Goal: Information Seeking & Learning: Learn about a topic

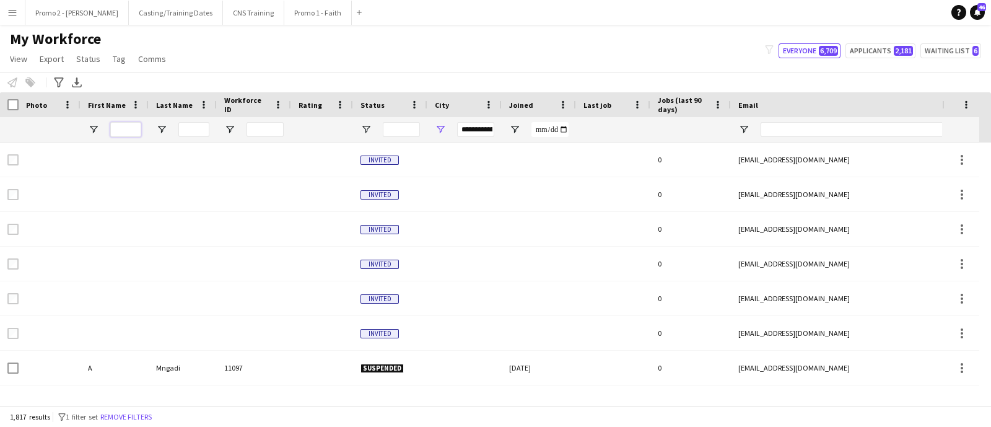
click at [127, 131] on input "First Name Filter Input" at bounding box center [125, 129] width 31 height 15
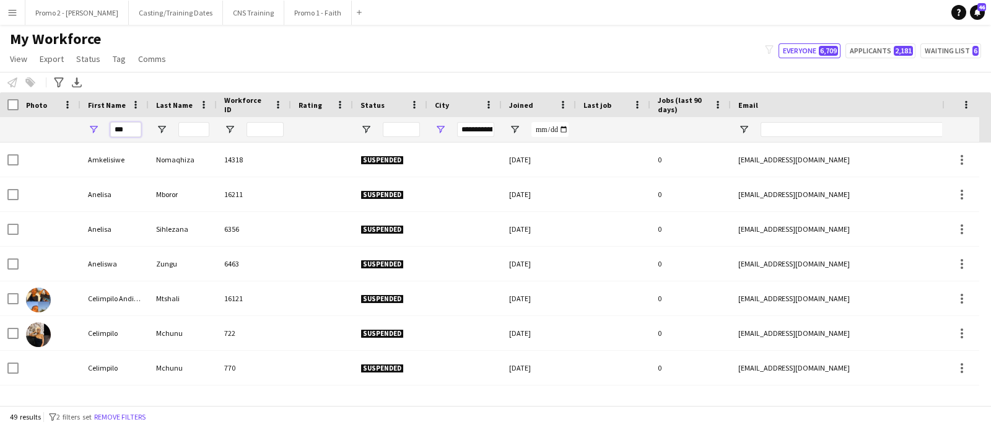
type input "****"
type input "***"
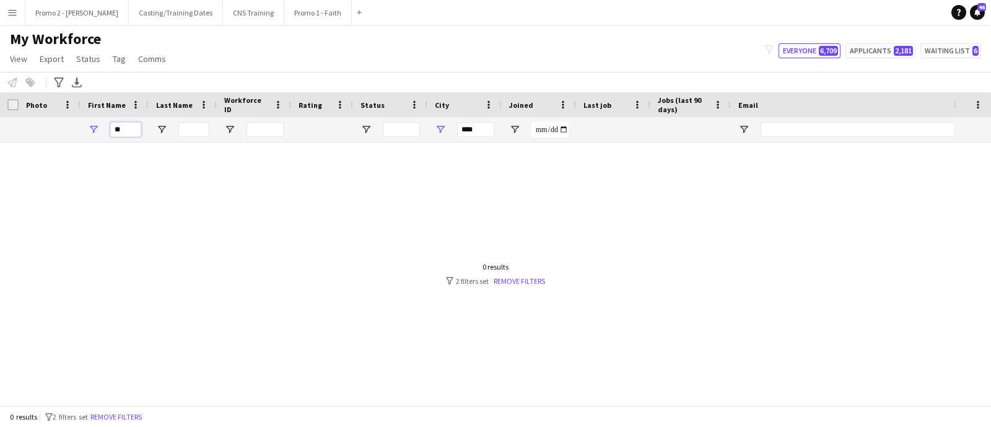
type input "*"
type input "**********"
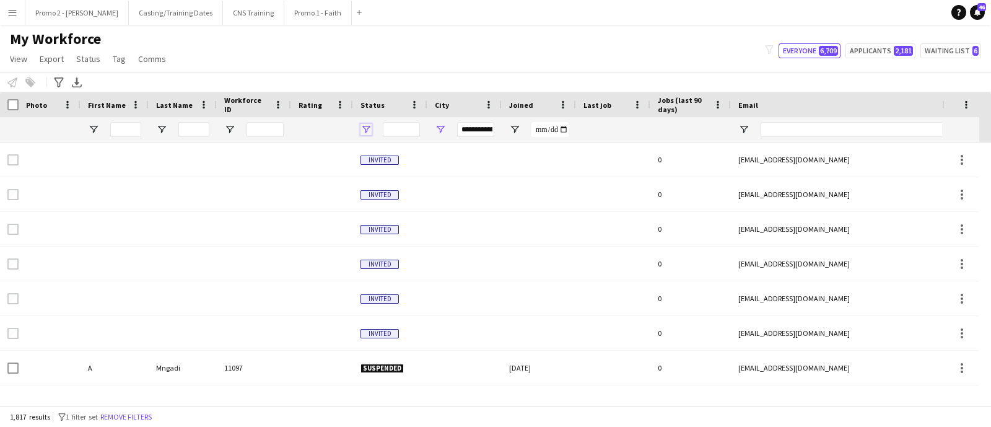
click at [365, 131] on span "Open Filter Menu" at bounding box center [365, 129] width 11 height 11
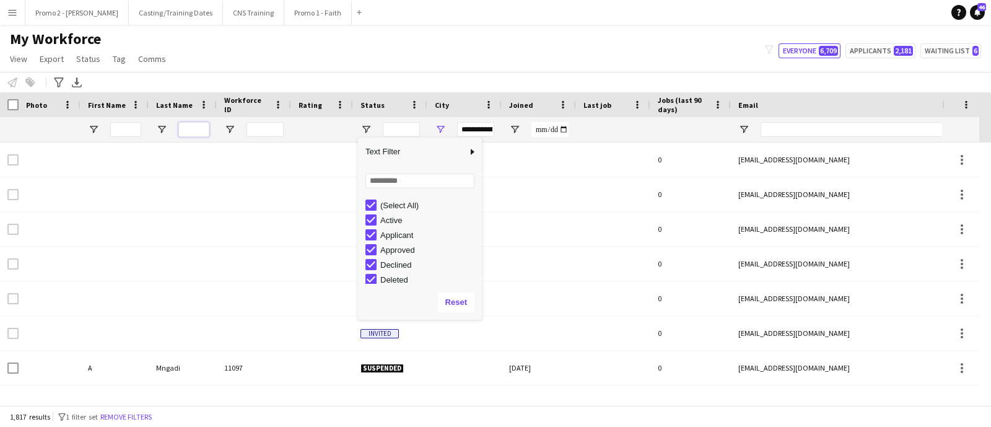
click at [193, 126] on input "Last Name Filter Input" at bounding box center [193, 129] width 31 height 15
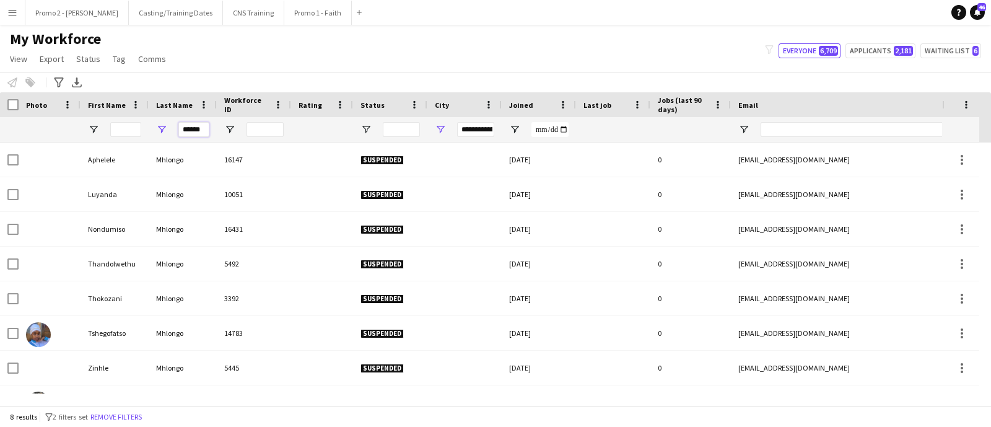
type input "******"
click at [438, 131] on span "Open Filter Menu" at bounding box center [440, 129] width 11 height 11
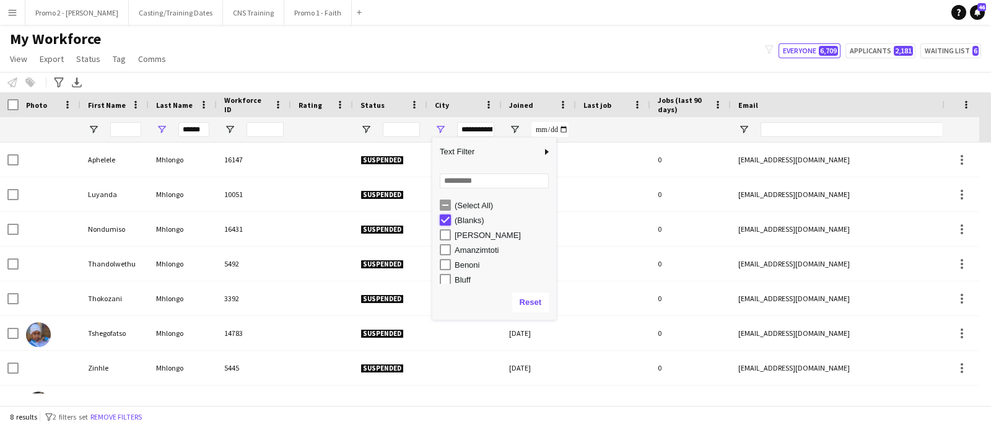
type input "***"
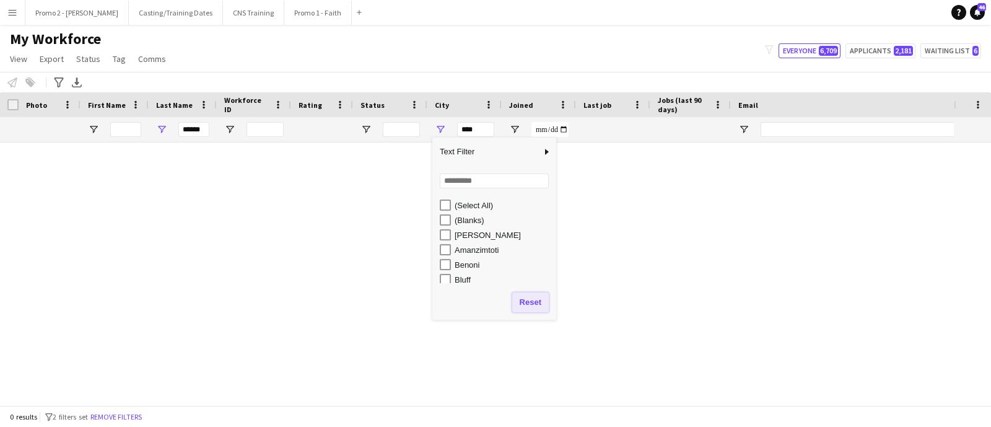
click at [523, 306] on button "Reset" at bounding box center [530, 302] width 37 height 20
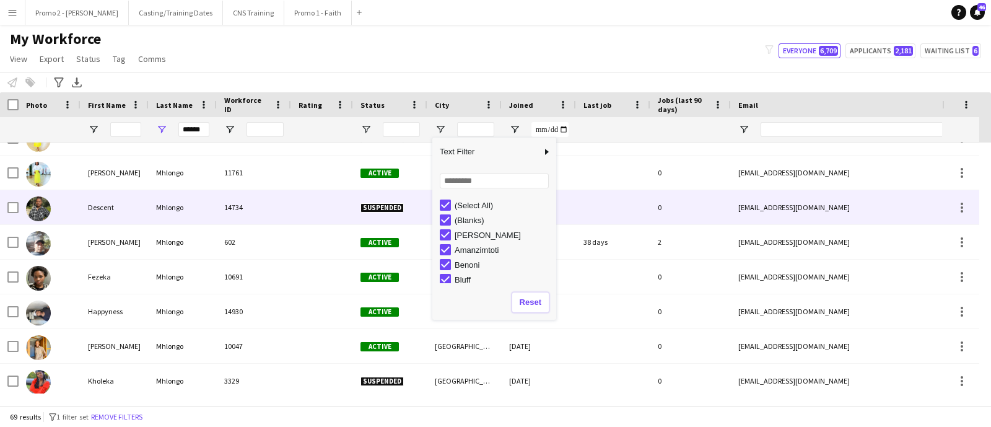
scroll to position [309, 0]
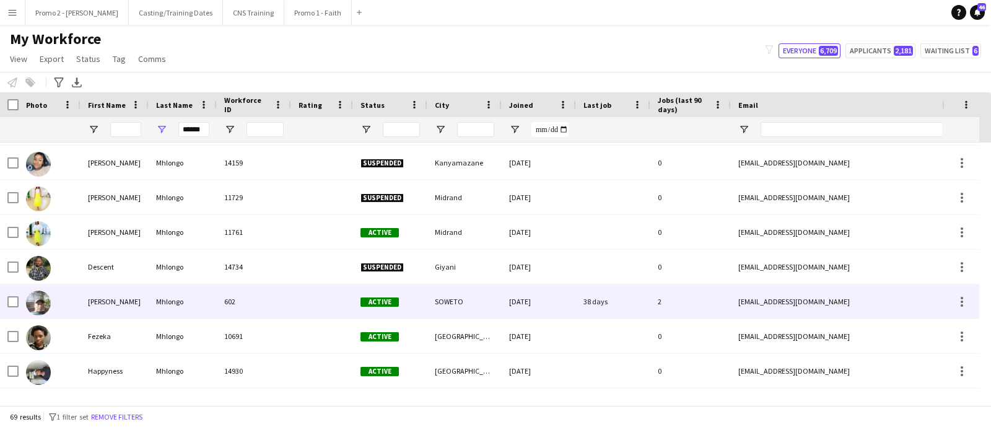
click at [165, 305] on div "Mhlongo" at bounding box center [183, 301] width 68 height 34
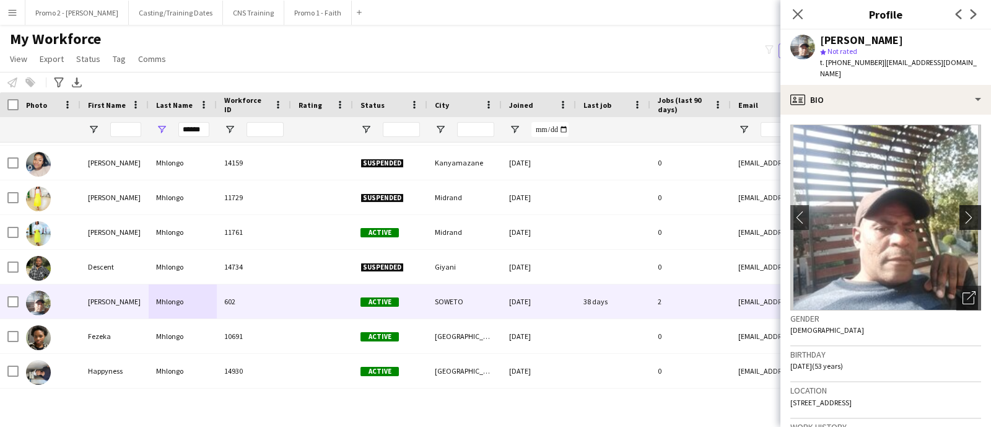
click at [962, 220] on app-icon "chevron-right" at bounding box center [971, 217] width 19 height 13
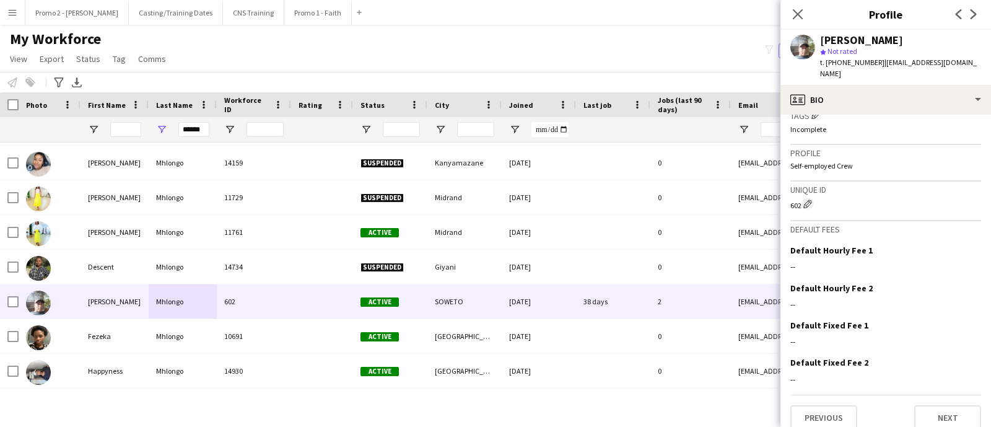
scroll to position [502, 0]
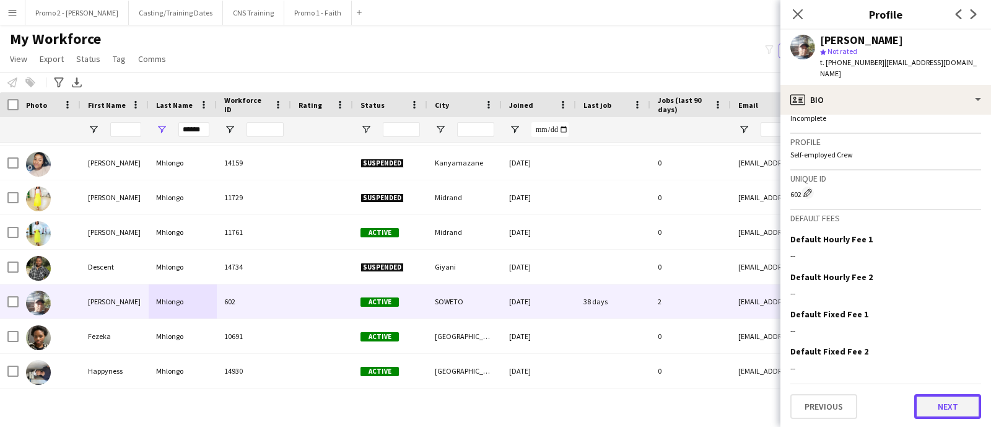
click at [932, 409] on button "Next" at bounding box center [947, 406] width 67 height 25
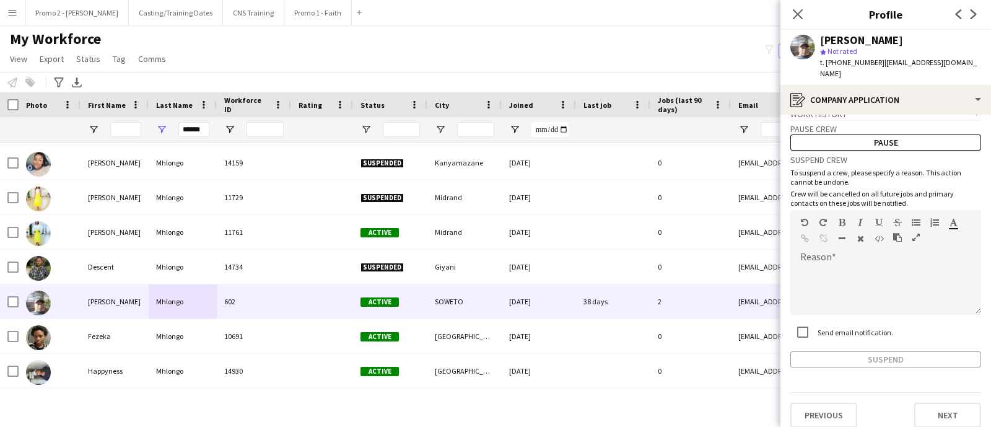
scroll to position [28, 0]
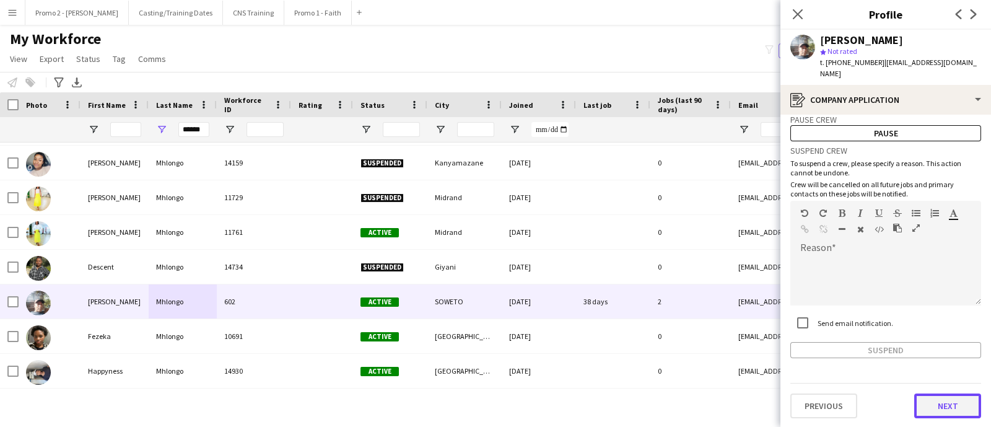
click at [928, 404] on button "Next" at bounding box center [947, 405] width 67 height 25
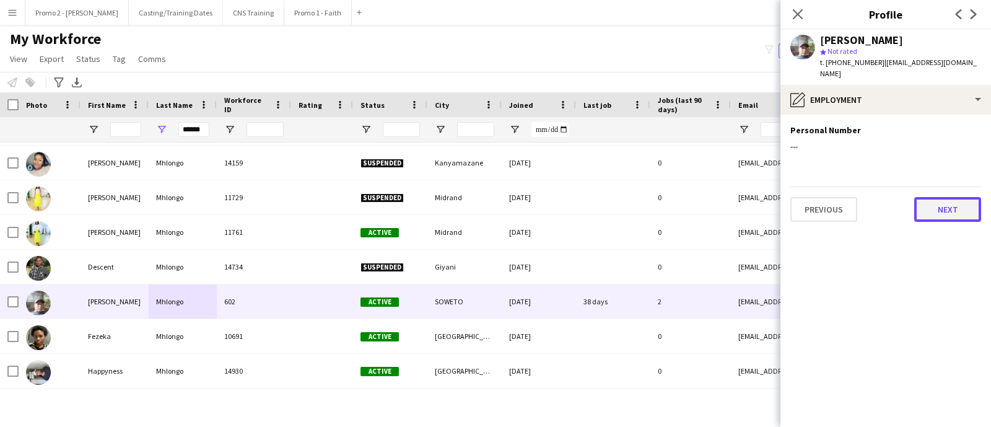
click at [933, 207] on button "Next" at bounding box center [947, 209] width 67 height 25
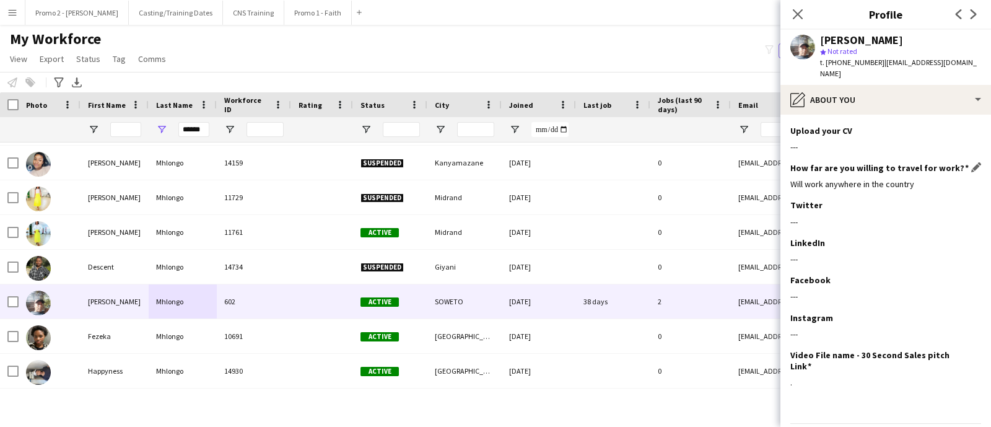
scroll to position [111, 0]
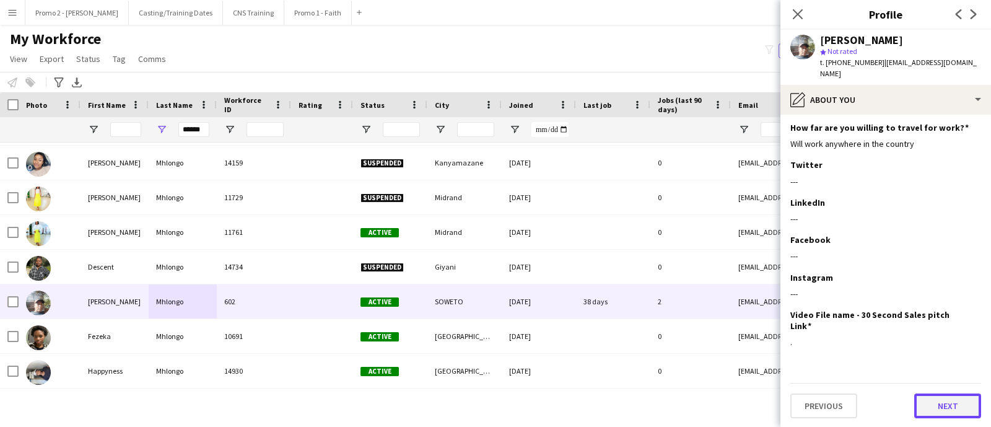
click at [952, 401] on button "Next" at bounding box center [947, 405] width 67 height 25
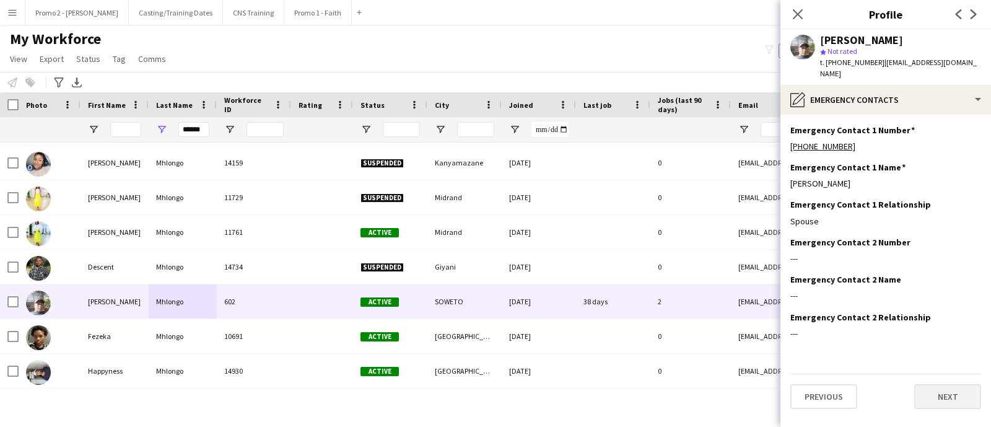
scroll to position [0, 0]
click at [935, 388] on button "Next" at bounding box center [947, 396] width 67 height 25
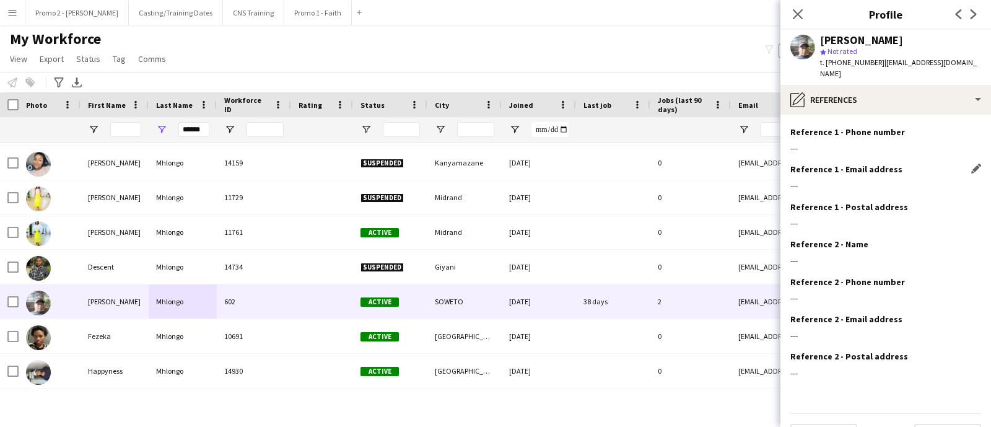
scroll to position [66, 0]
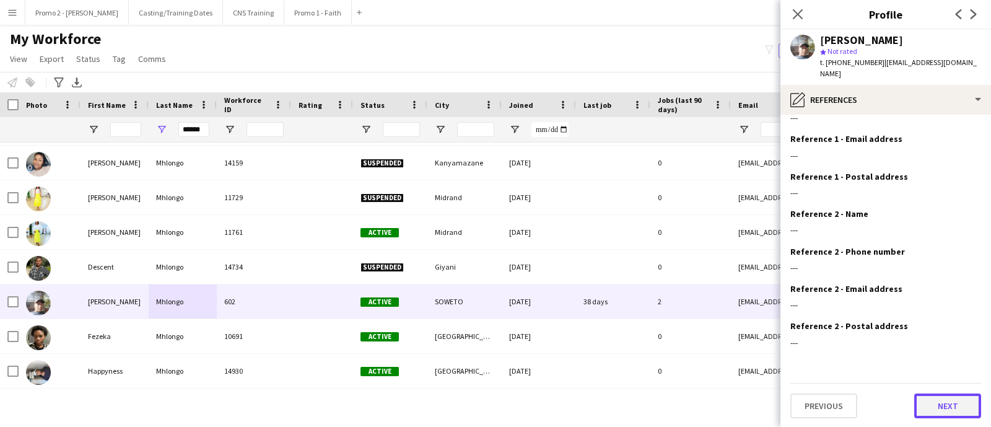
click at [939, 401] on button "Next" at bounding box center [947, 405] width 67 height 25
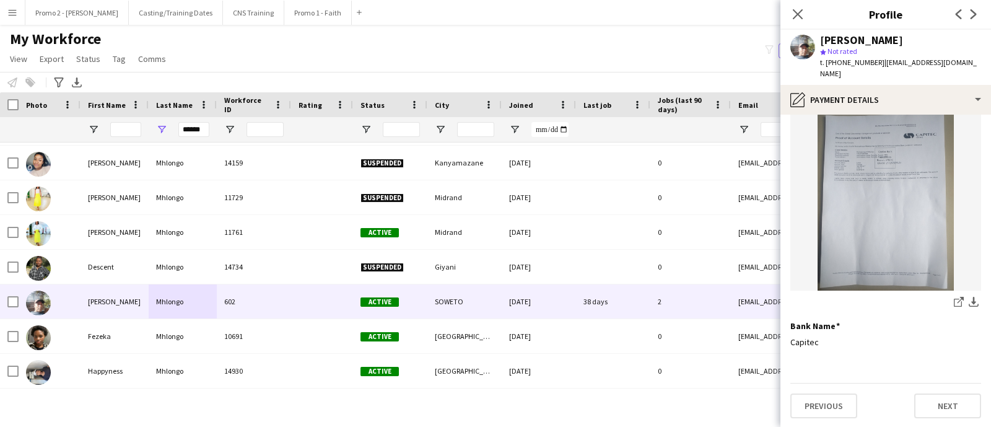
scroll to position [0, 0]
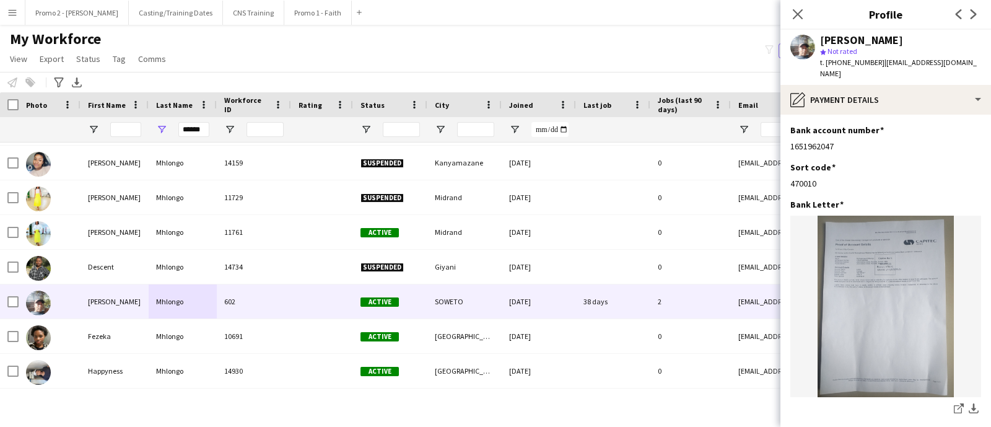
click at [484, 46] on div "My Workforce View Views Default view Applicants New view Update view Delete vie…" at bounding box center [495, 51] width 991 height 42
